Goal: Navigation & Orientation: Find specific page/section

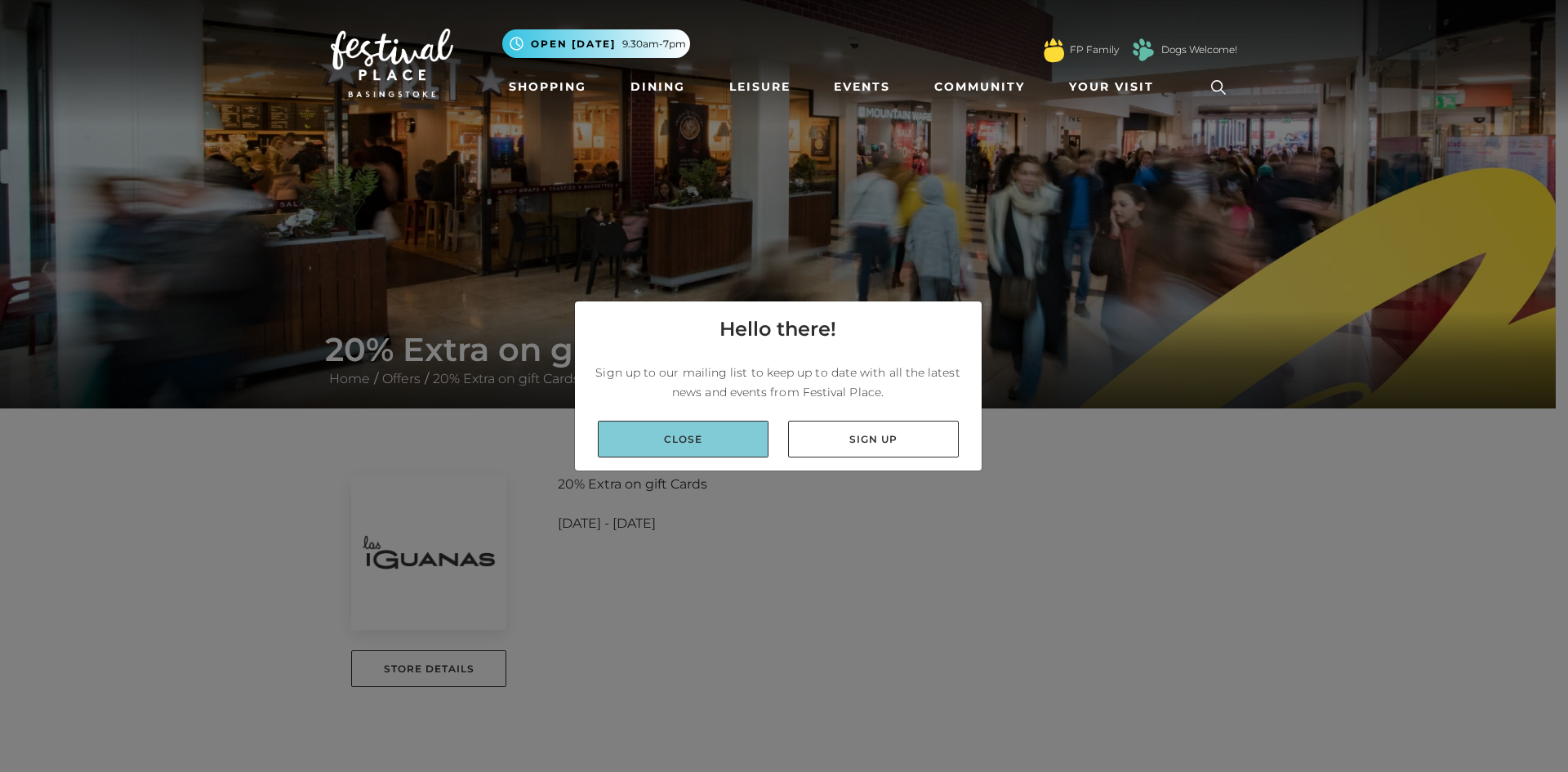
click at [686, 442] on link "Close" at bounding box center [683, 439] width 170 height 37
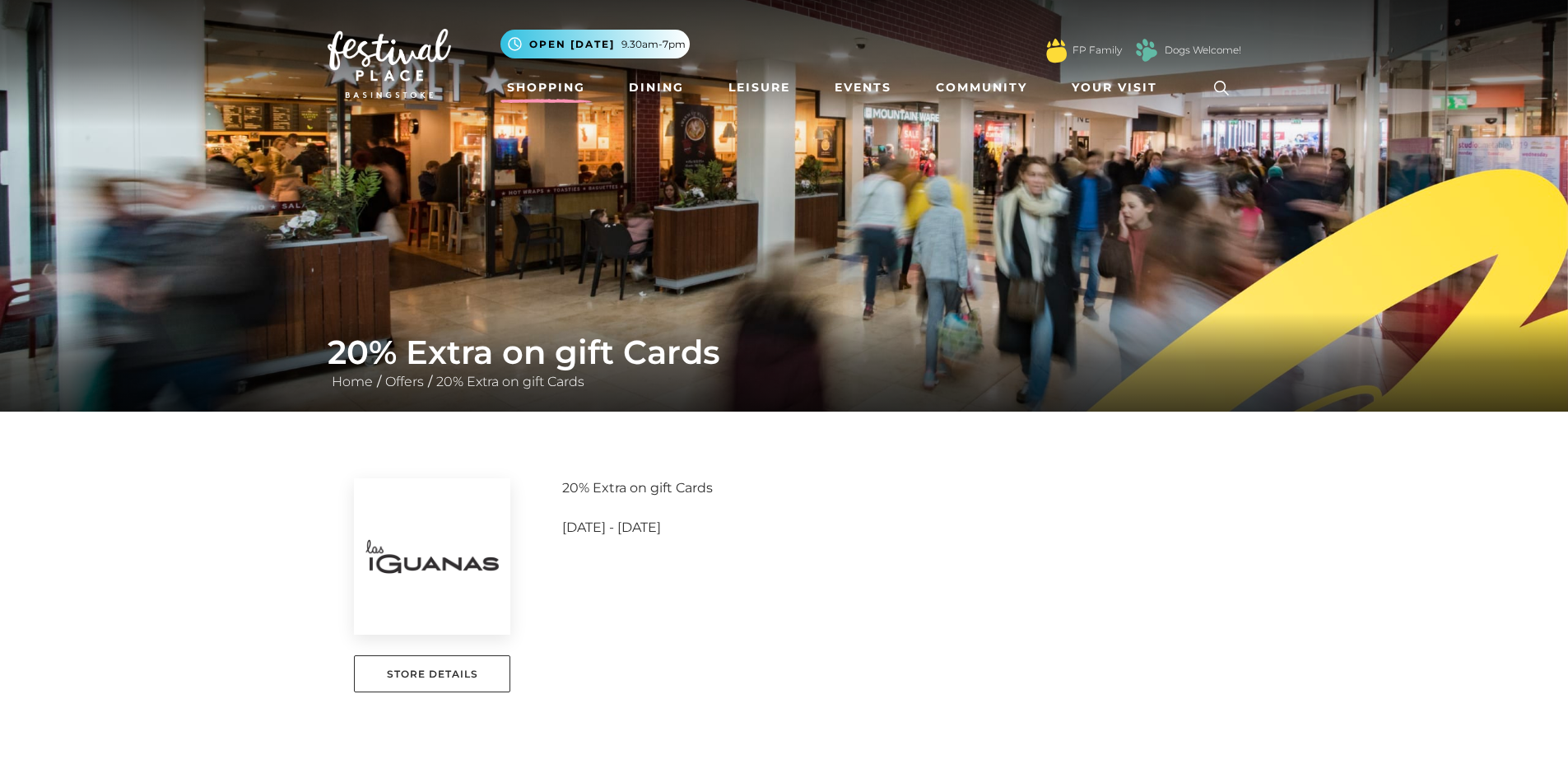
click at [545, 87] on link "Shopping" at bounding box center [546, 87] width 92 height 30
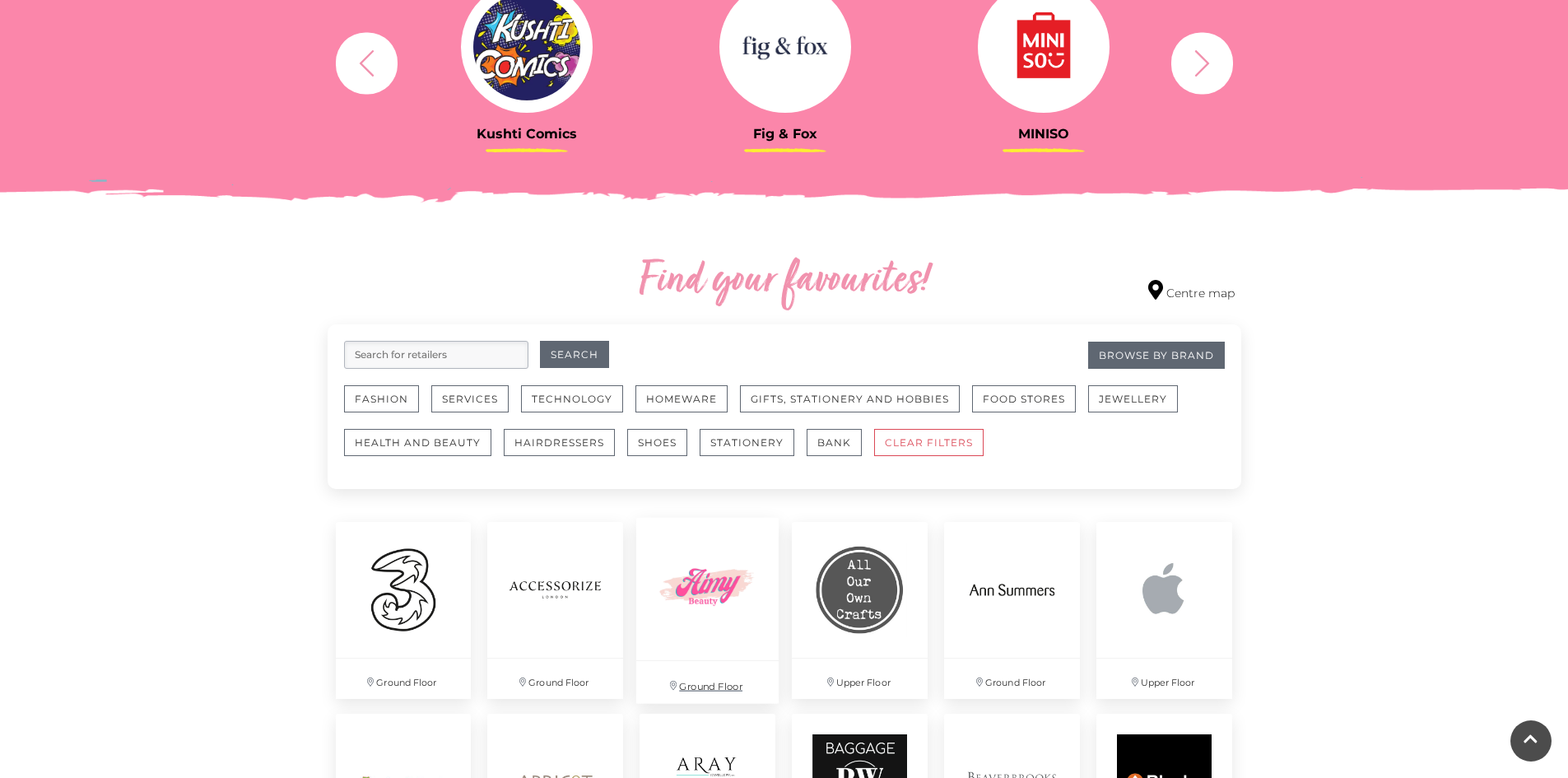
scroll to position [741, 0]
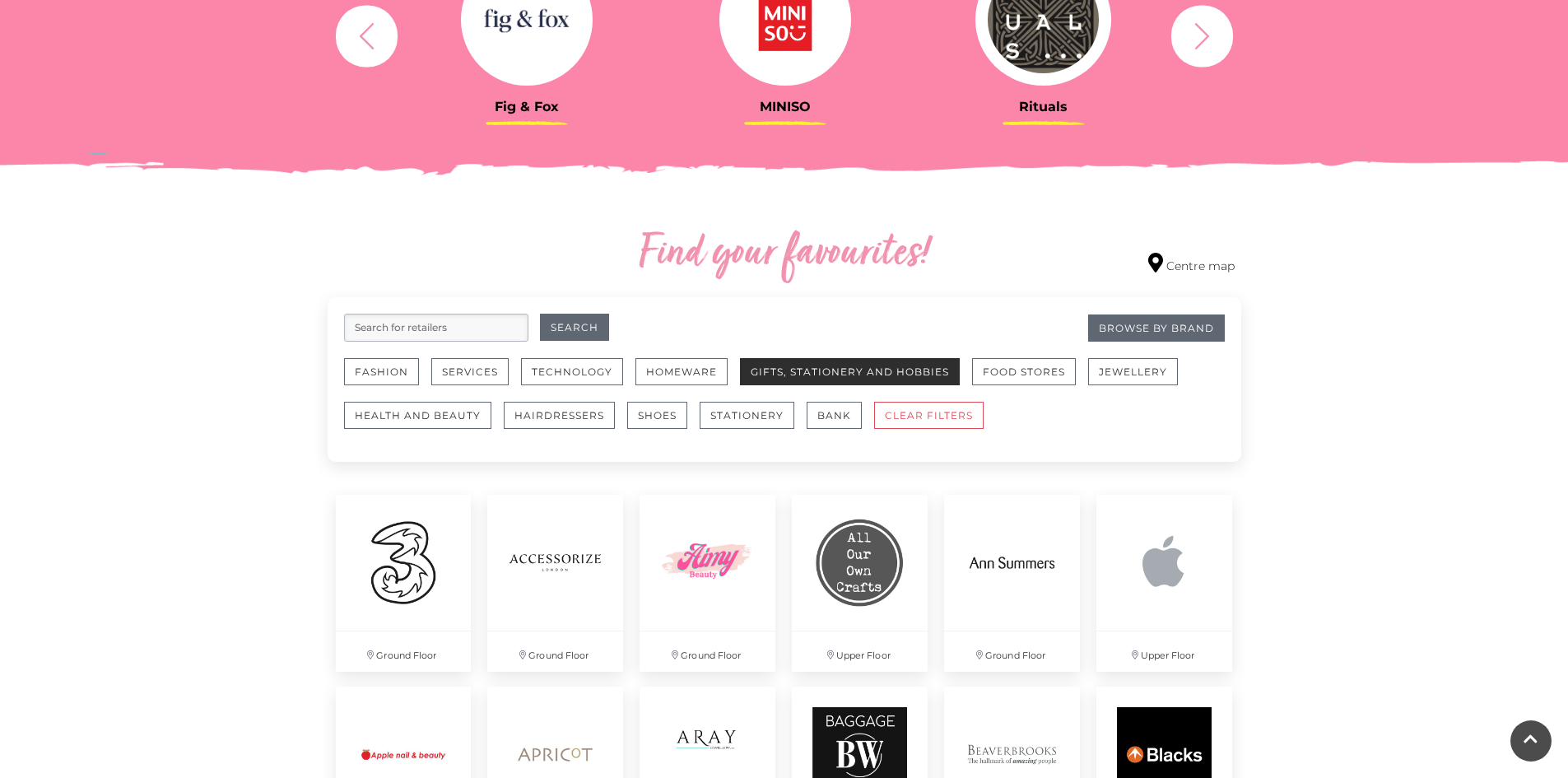
click at [864, 369] on button "Gifts, Stationery and Hobbies" at bounding box center [849, 372] width 220 height 28
